Goal: Transaction & Acquisition: Purchase product/service

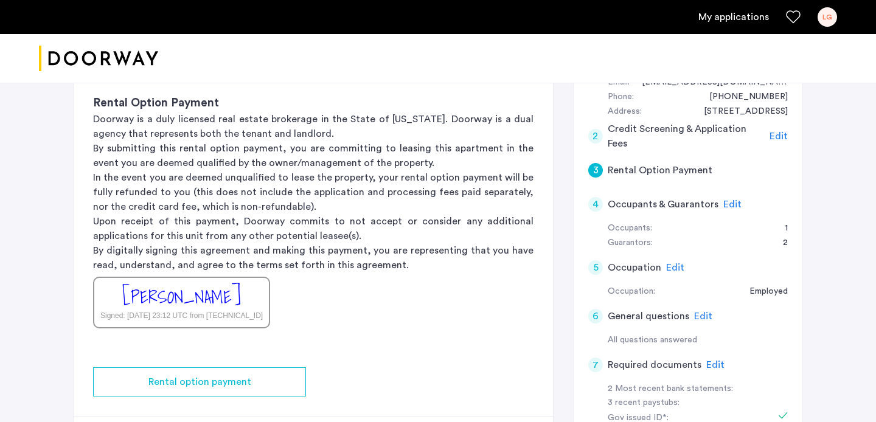
scroll to position [261, 0]
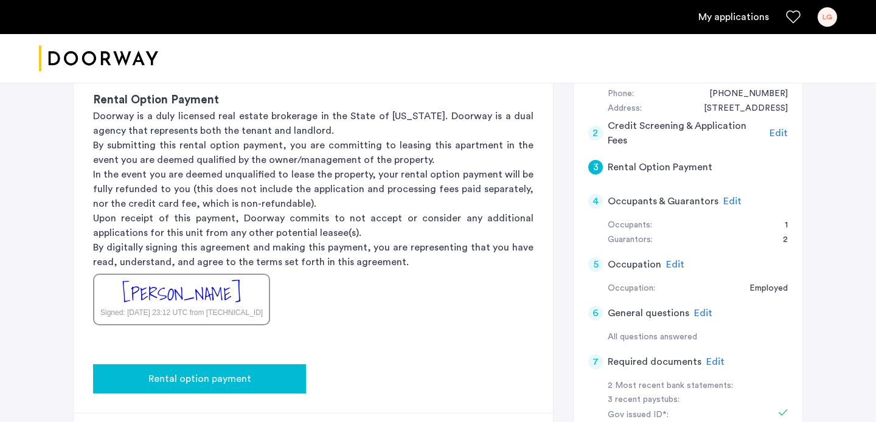
click at [282, 373] on div "Rental option payment" at bounding box center [199, 378] width 193 height 15
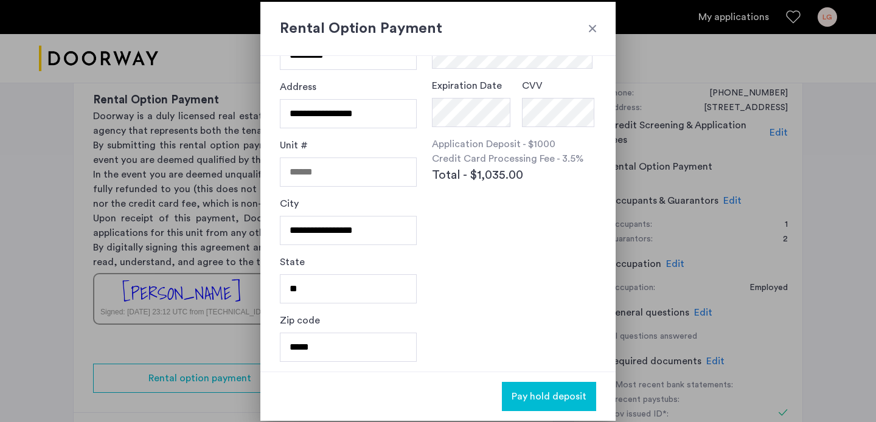
scroll to position [0, 0]
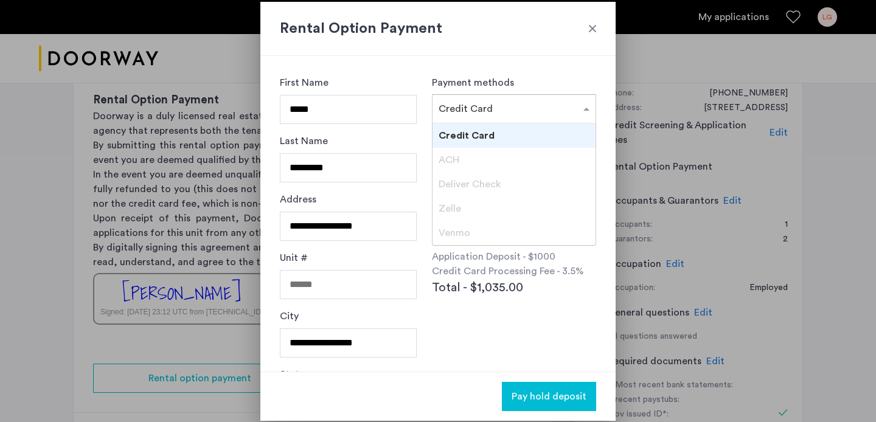
click at [509, 104] on input "text" at bounding box center [501, 106] width 126 height 9
click at [562, 281] on div "Application Deposit - $1000 Credit Card Processing Fee - 3.5% Total - $1,035.00" at bounding box center [514, 272] width 164 height 47
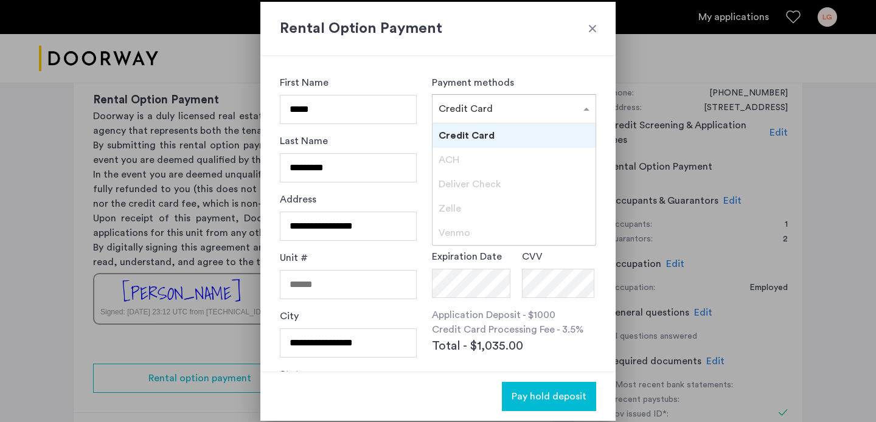
click at [492, 102] on input "text" at bounding box center [501, 106] width 126 height 9
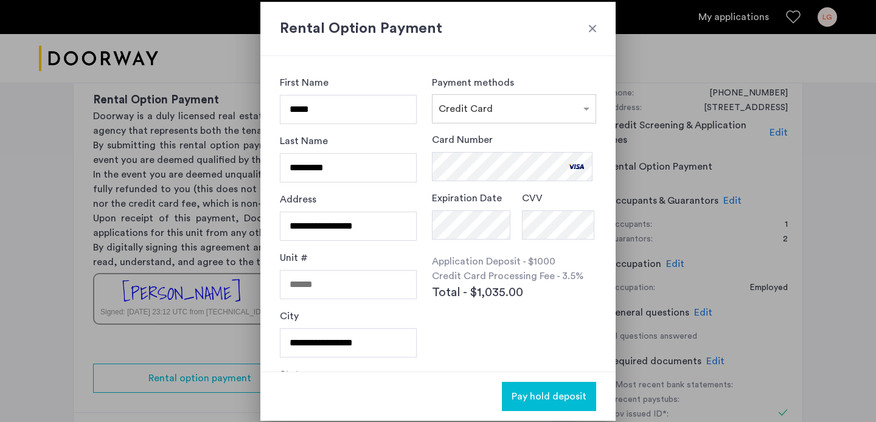
click at [584, 389] on span "Pay hold deposit" at bounding box center [548, 396] width 75 height 15
click at [575, 385] on button "Pay hold deposit" at bounding box center [549, 396] width 94 height 29
click at [567, 399] on span "Pay hold deposit" at bounding box center [548, 396] width 75 height 15
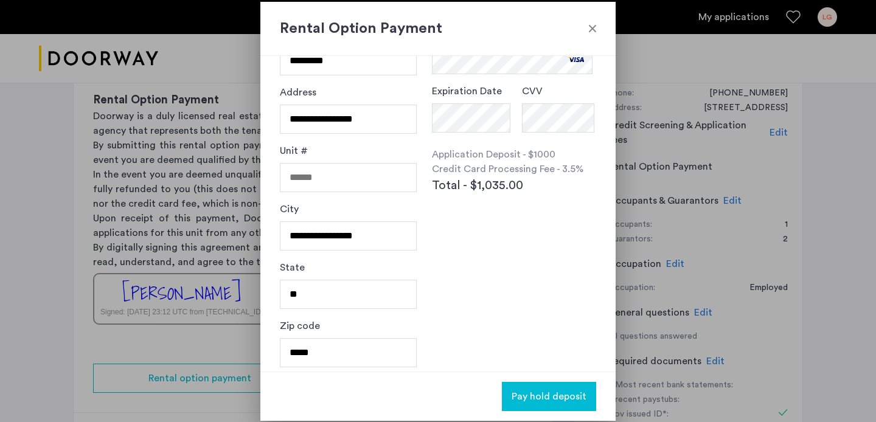
scroll to position [112, 0]
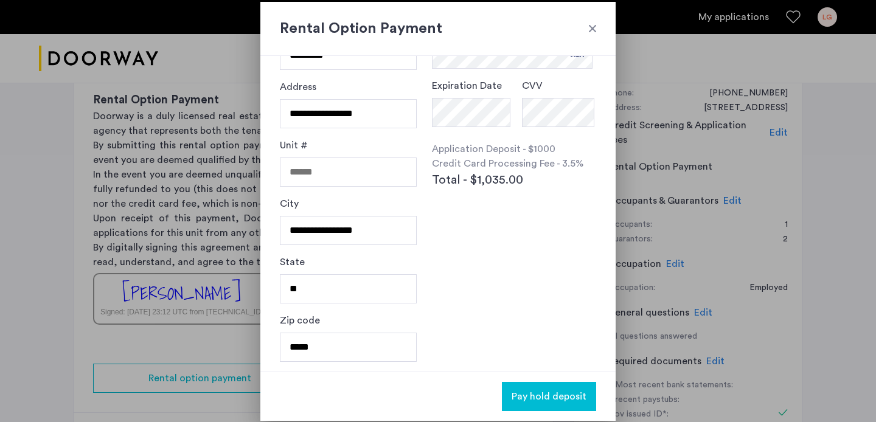
click at [541, 404] on button "Pay hold deposit" at bounding box center [549, 396] width 94 height 29
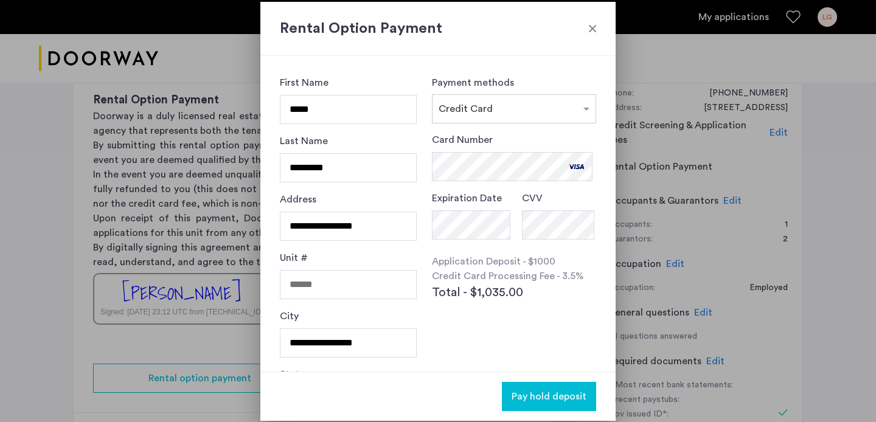
click at [544, 384] on button "Pay hold deposit" at bounding box center [549, 396] width 94 height 29
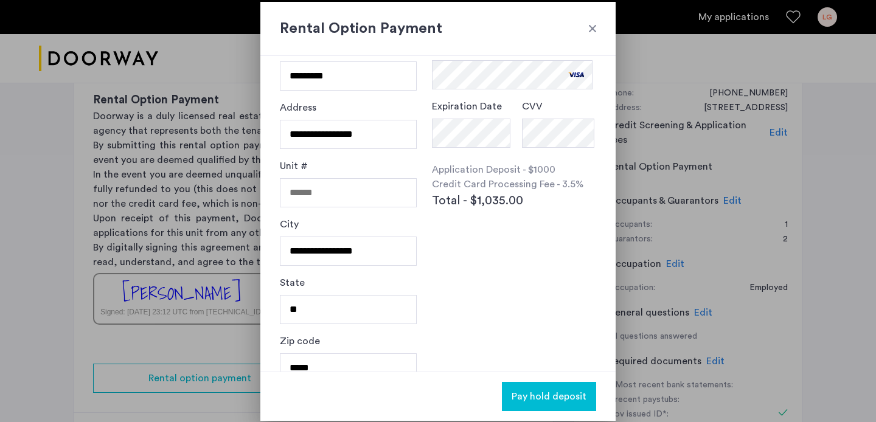
scroll to position [112, 0]
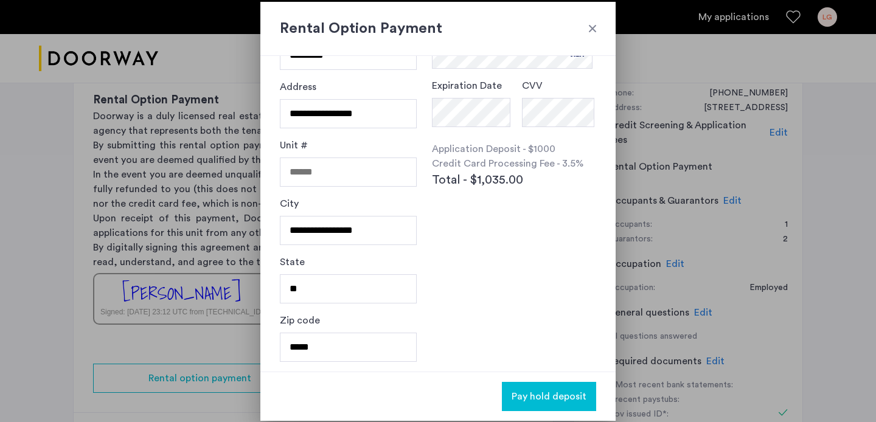
click at [568, 387] on button "Pay hold deposit" at bounding box center [549, 396] width 94 height 29
click at [587, 20] on h2 "Rental Option Payment" at bounding box center [438, 29] width 316 height 22
click at [587, 23] on div at bounding box center [592, 28] width 12 height 12
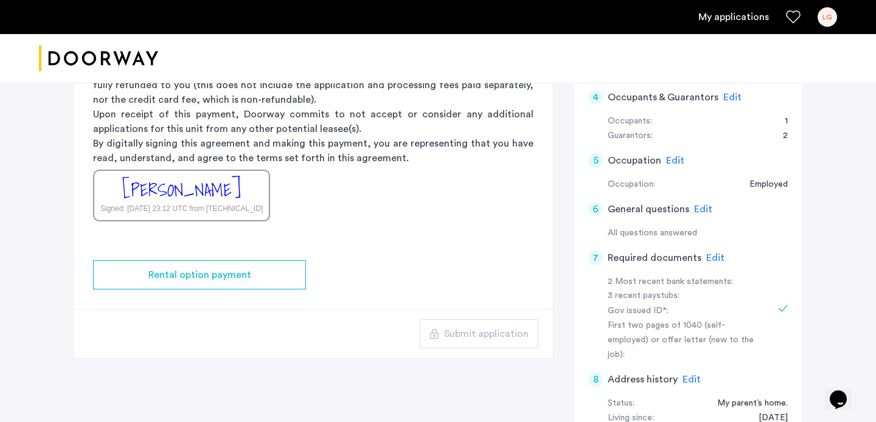
scroll to position [363, 0]
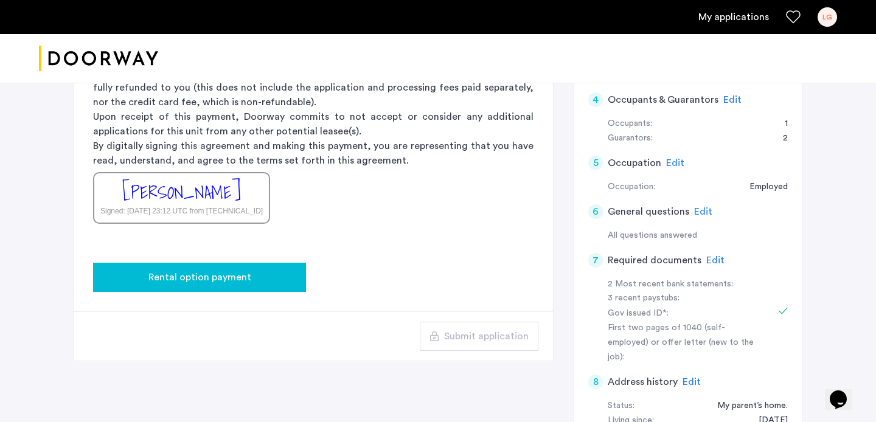
click at [278, 269] on button "Rental option payment" at bounding box center [199, 277] width 213 height 29
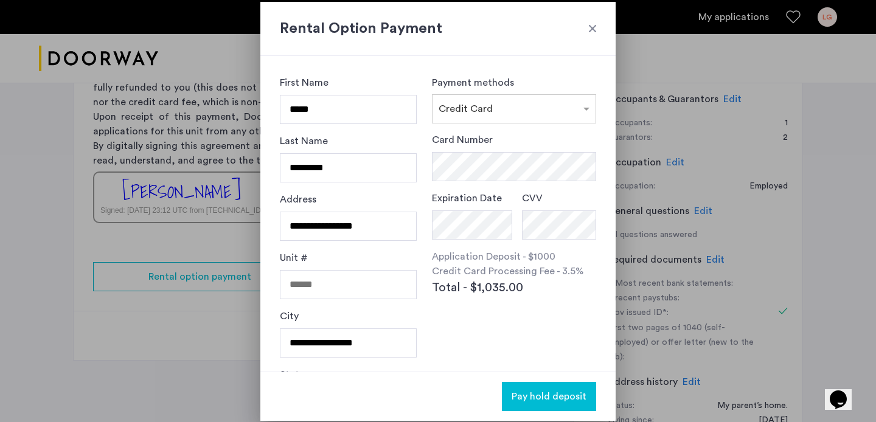
scroll to position [0, 0]
click at [542, 392] on span "Pay hold deposit" at bounding box center [548, 396] width 75 height 15
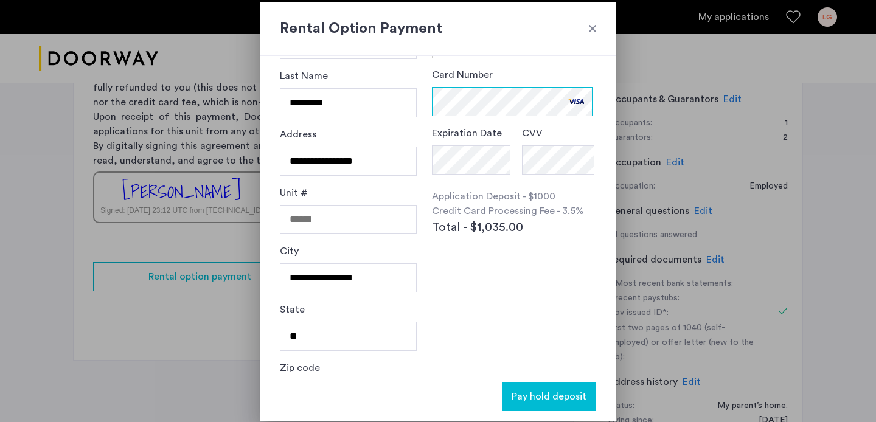
scroll to position [103, 0]
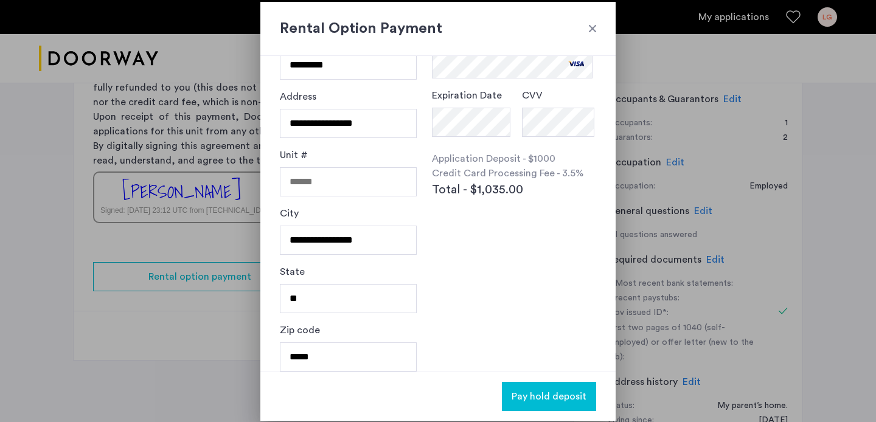
click at [574, 391] on span "Pay hold deposit" at bounding box center [548, 396] width 75 height 15
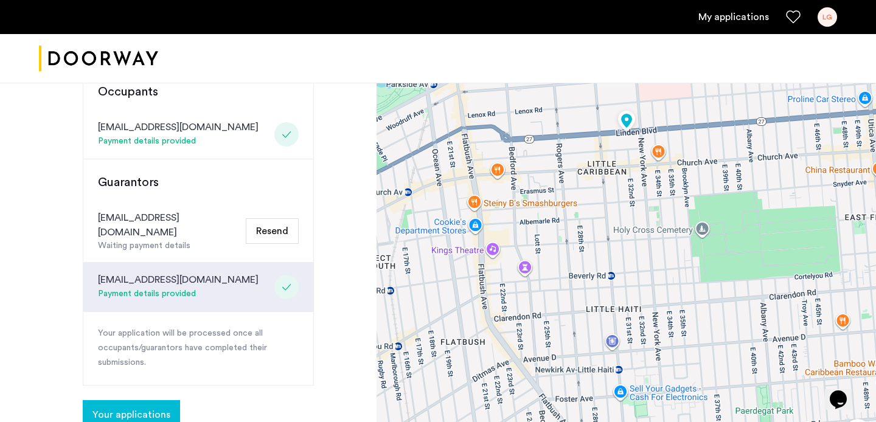
scroll to position [308, 0]
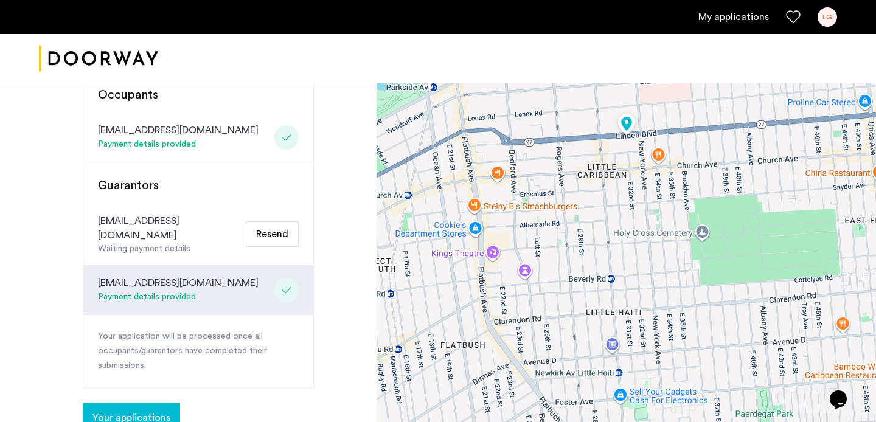
click at [260, 226] on button "Resend" at bounding box center [272, 234] width 53 height 26
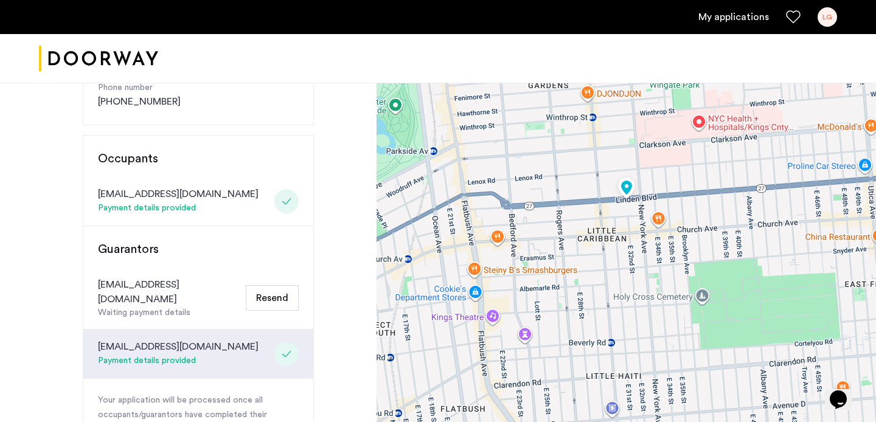
scroll to position [243, 0]
click at [158, 210] on div "Payment details provided" at bounding box center [178, 209] width 161 height 15
click at [188, 308] on div "Waiting payment details" at bounding box center [169, 314] width 143 height 13
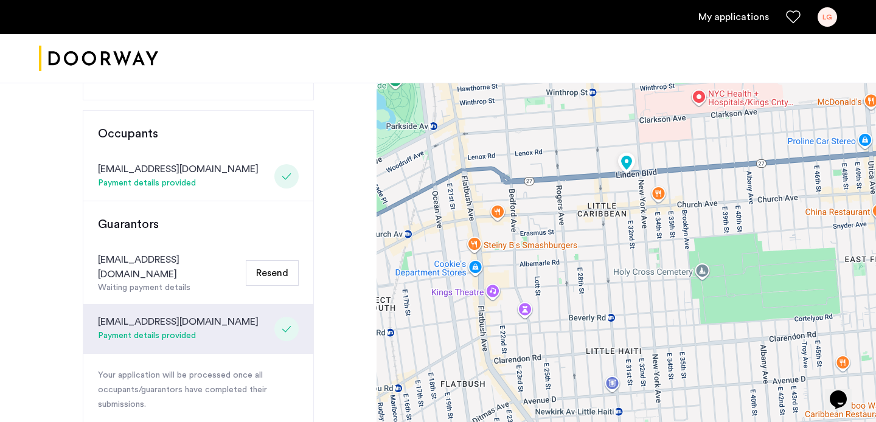
scroll to position [268, 0]
click at [295, 217] on h3 "Guarantors" at bounding box center [198, 225] width 201 height 17
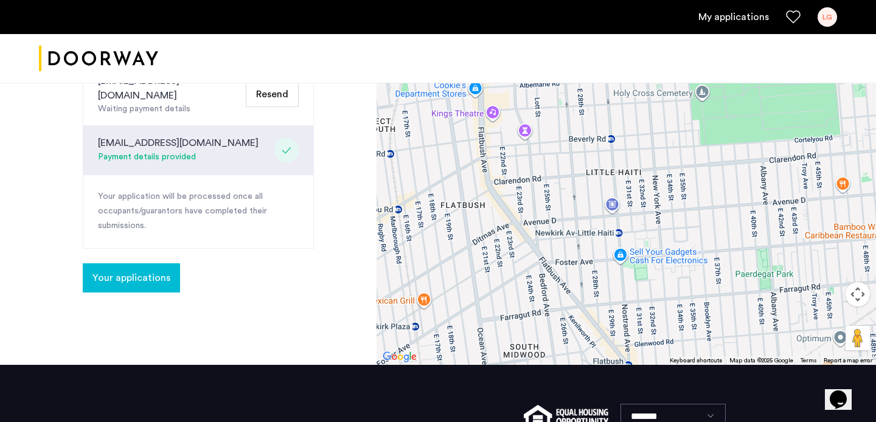
scroll to position [322, 0]
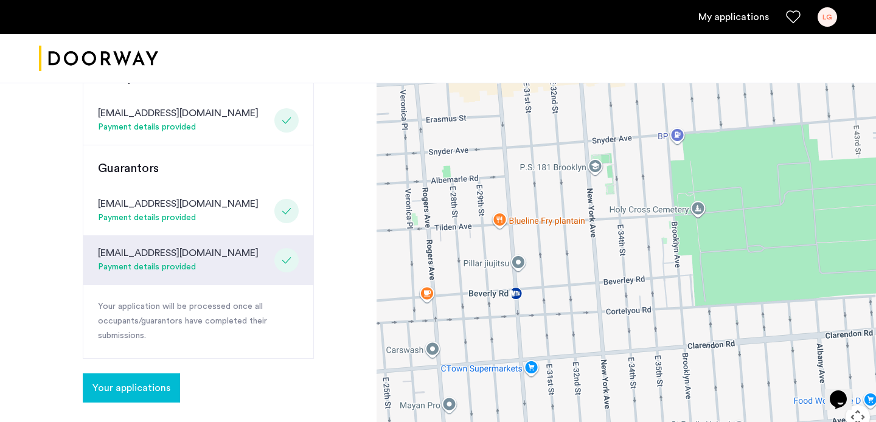
drag, startPoint x: 766, startPoint y: 244, endPoint x: 703, endPoint y: 244, distance: 63.2
click at [703, 244] on div at bounding box center [625, 123] width 499 height 730
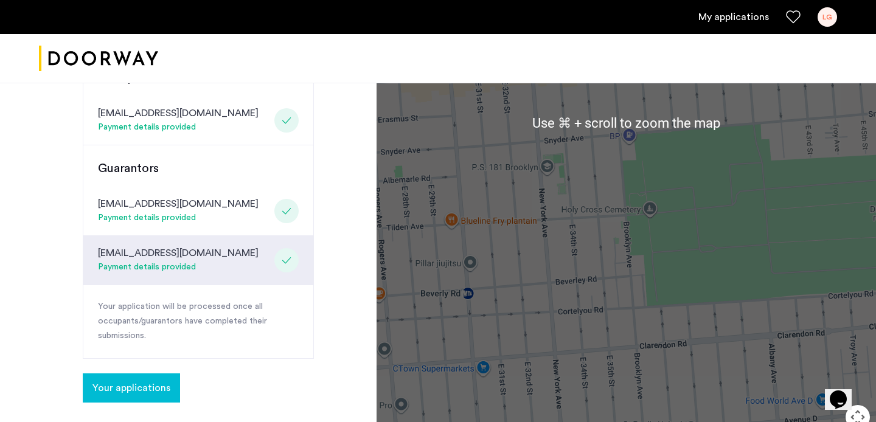
click at [672, 181] on div at bounding box center [625, 123] width 499 height 730
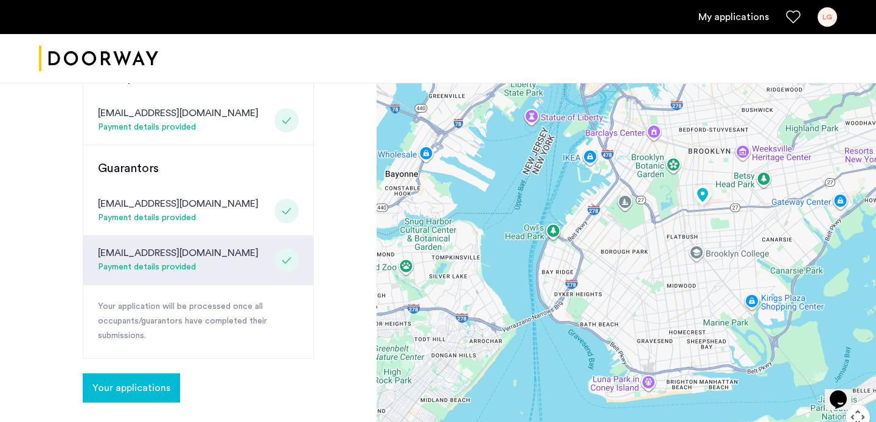
drag, startPoint x: 791, startPoint y: 282, endPoint x: 786, endPoint y: 271, distance: 12.0
click at [789, 278] on div at bounding box center [625, 123] width 499 height 730
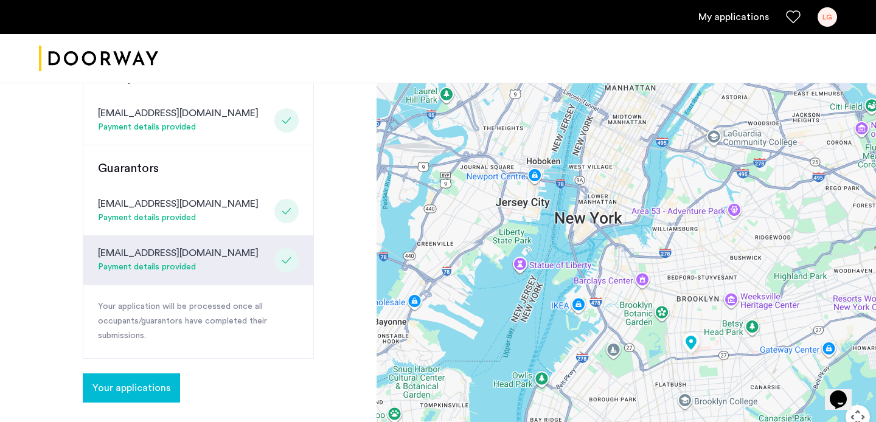
drag, startPoint x: 776, startPoint y: 248, endPoint x: 761, endPoint y: 433, distance: 185.5
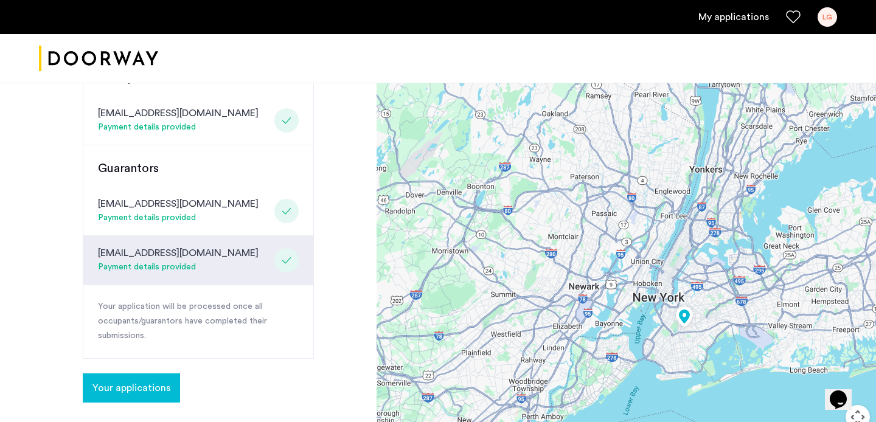
click at [683, 314] on img at bounding box center [684, 318] width 27 height 30
